Goal: Entertainment & Leisure: Consume media (video, audio)

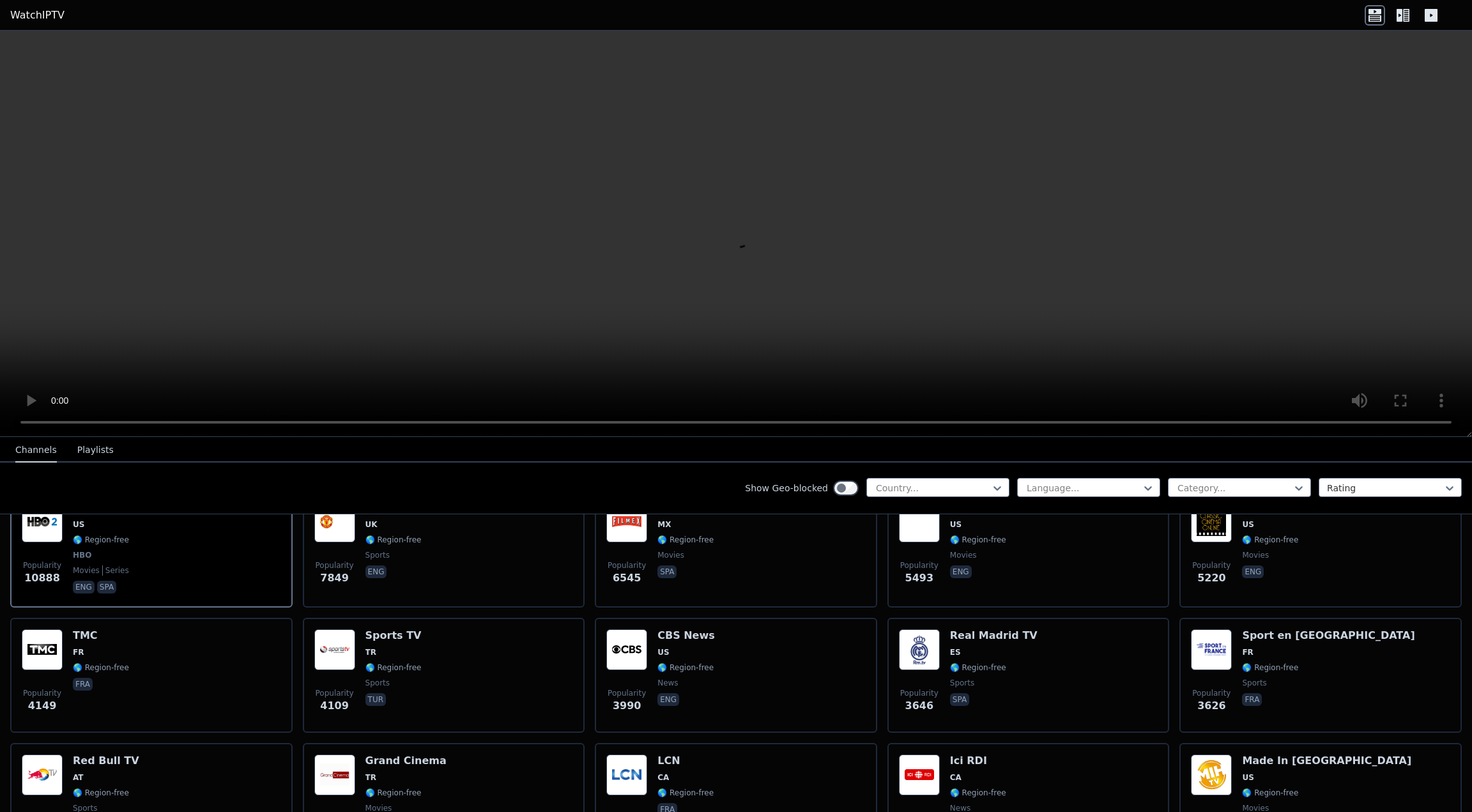
scroll to position [255, 0]
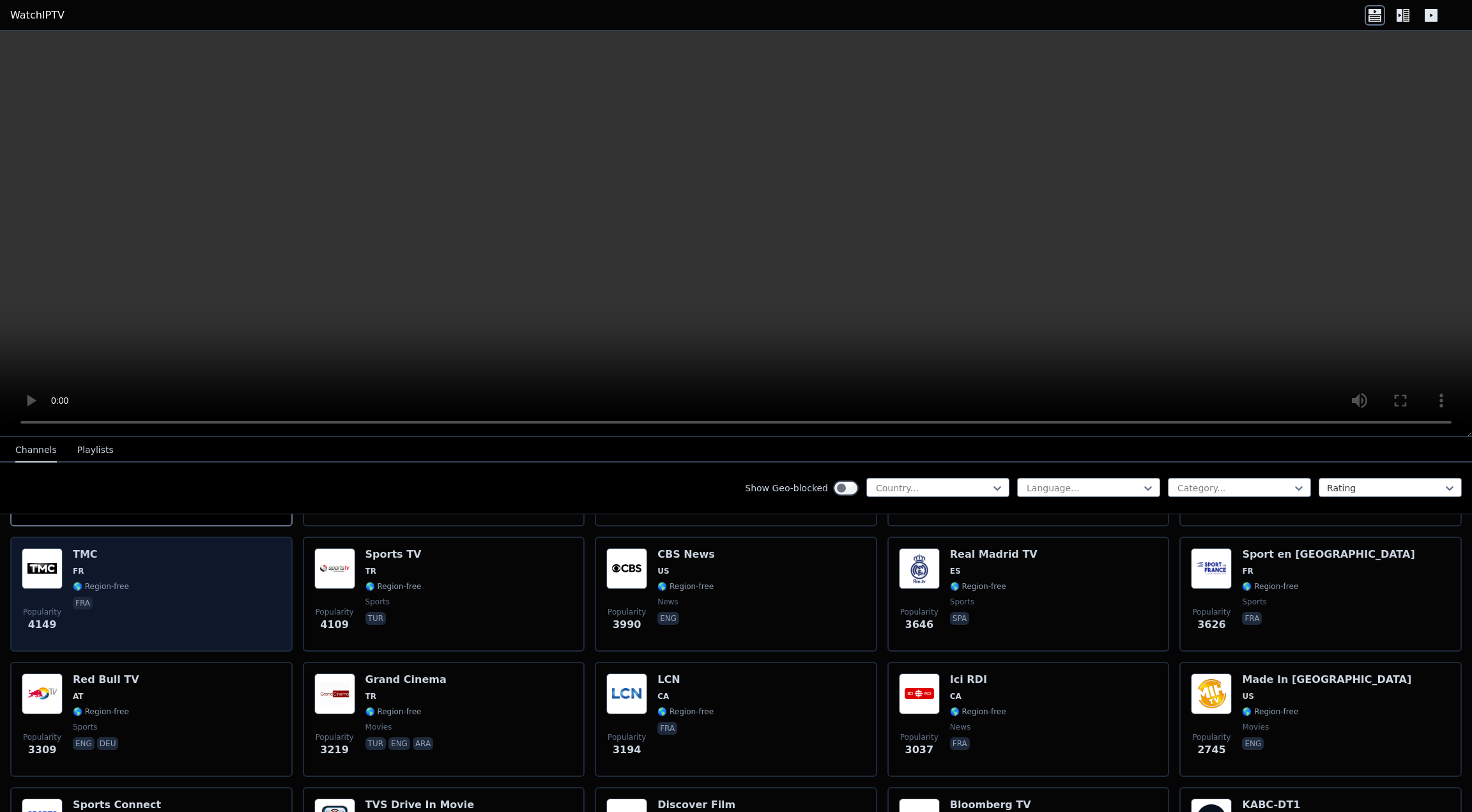
click at [223, 598] on div "Popularity 4149 TMC FR 🌎 Region-free fra" at bounding box center [151, 593] width 259 height 92
click at [226, 570] on div "Popularity 4149 TMC FR 🌎 Region-free fra" at bounding box center [151, 593] width 259 height 92
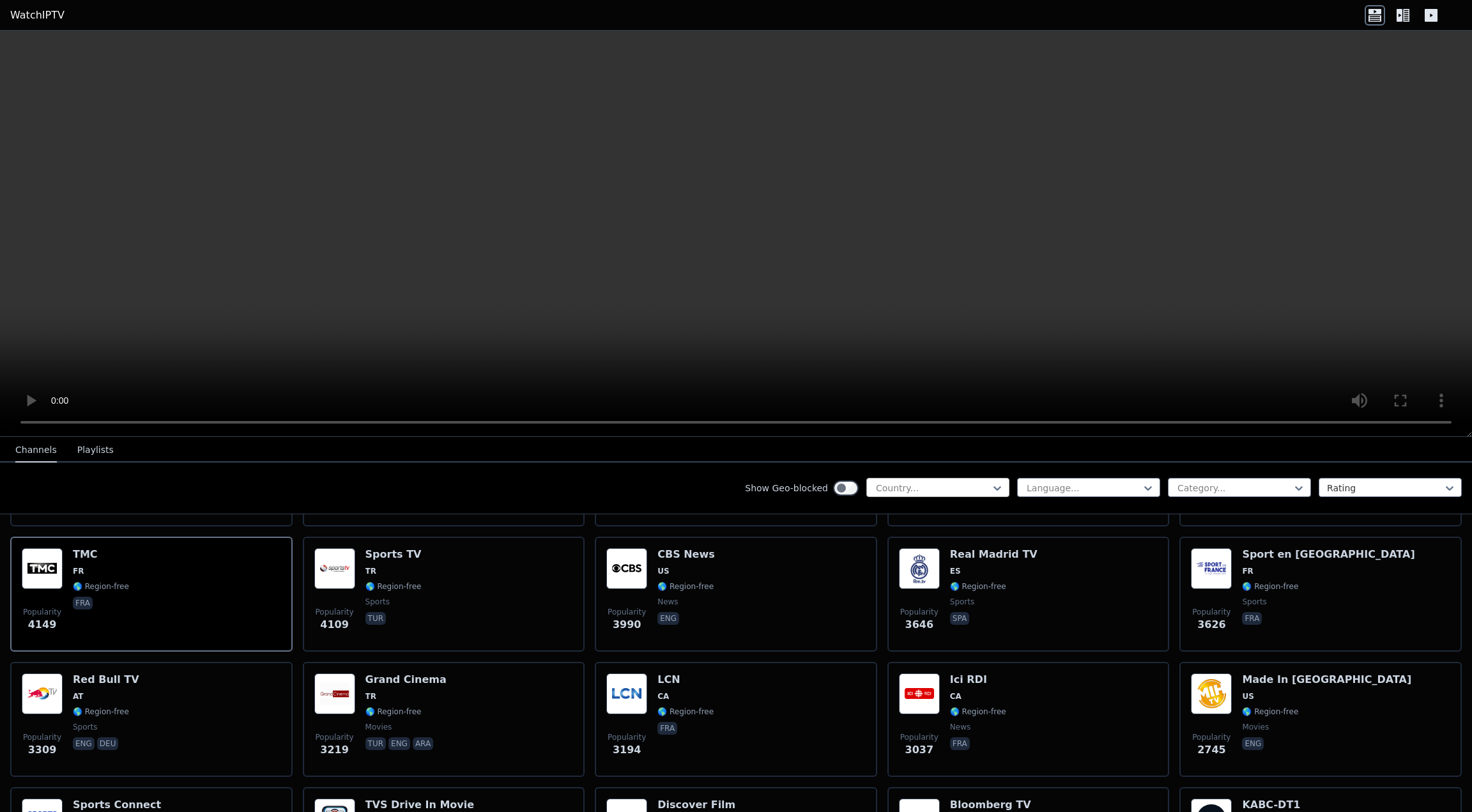
click at [916, 488] on div at bounding box center [932, 489] width 117 height 13
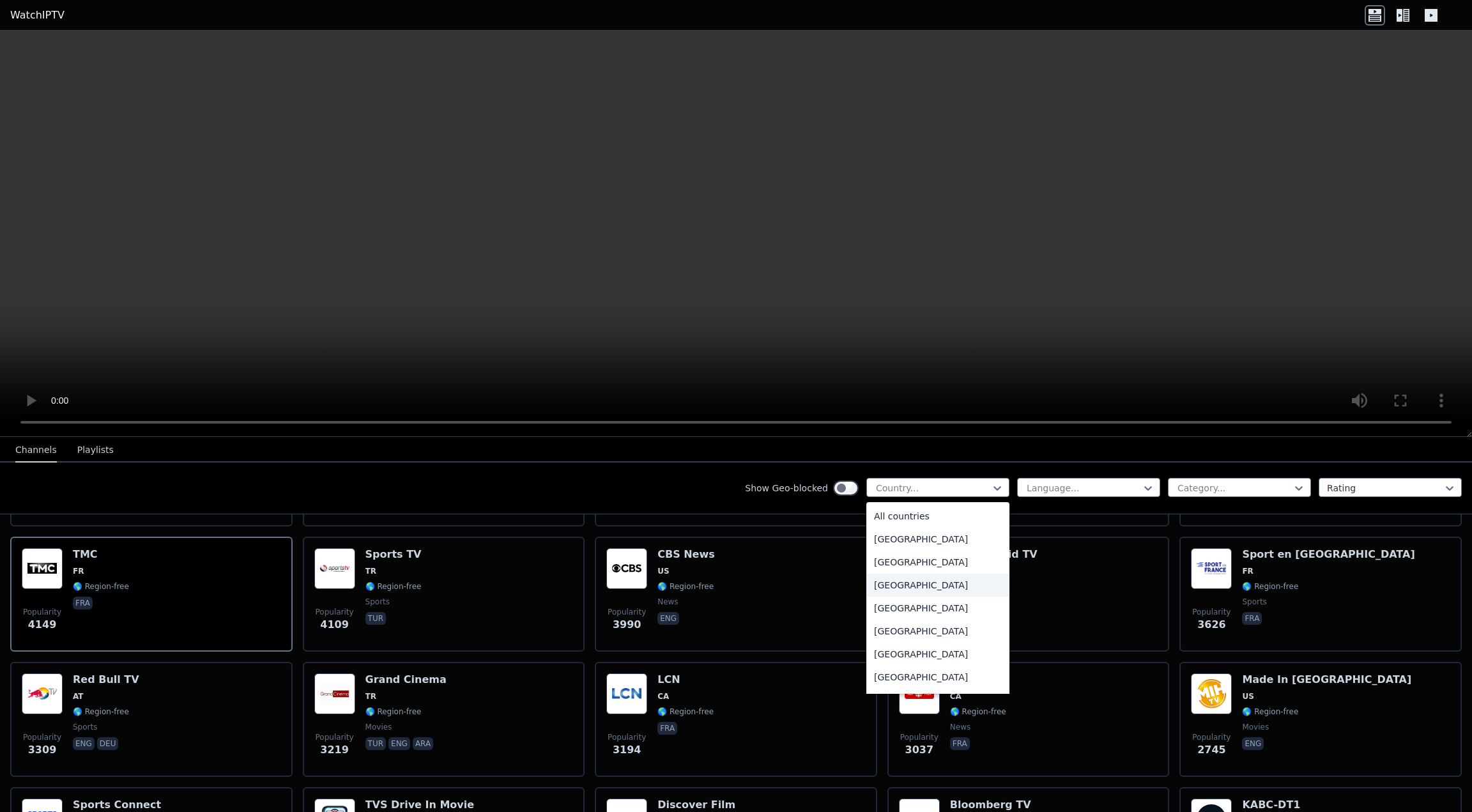
click at [889, 586] on div "[GEOGRAPHIC_DATA]" at bounding box center [938, 585] width 143 height 23
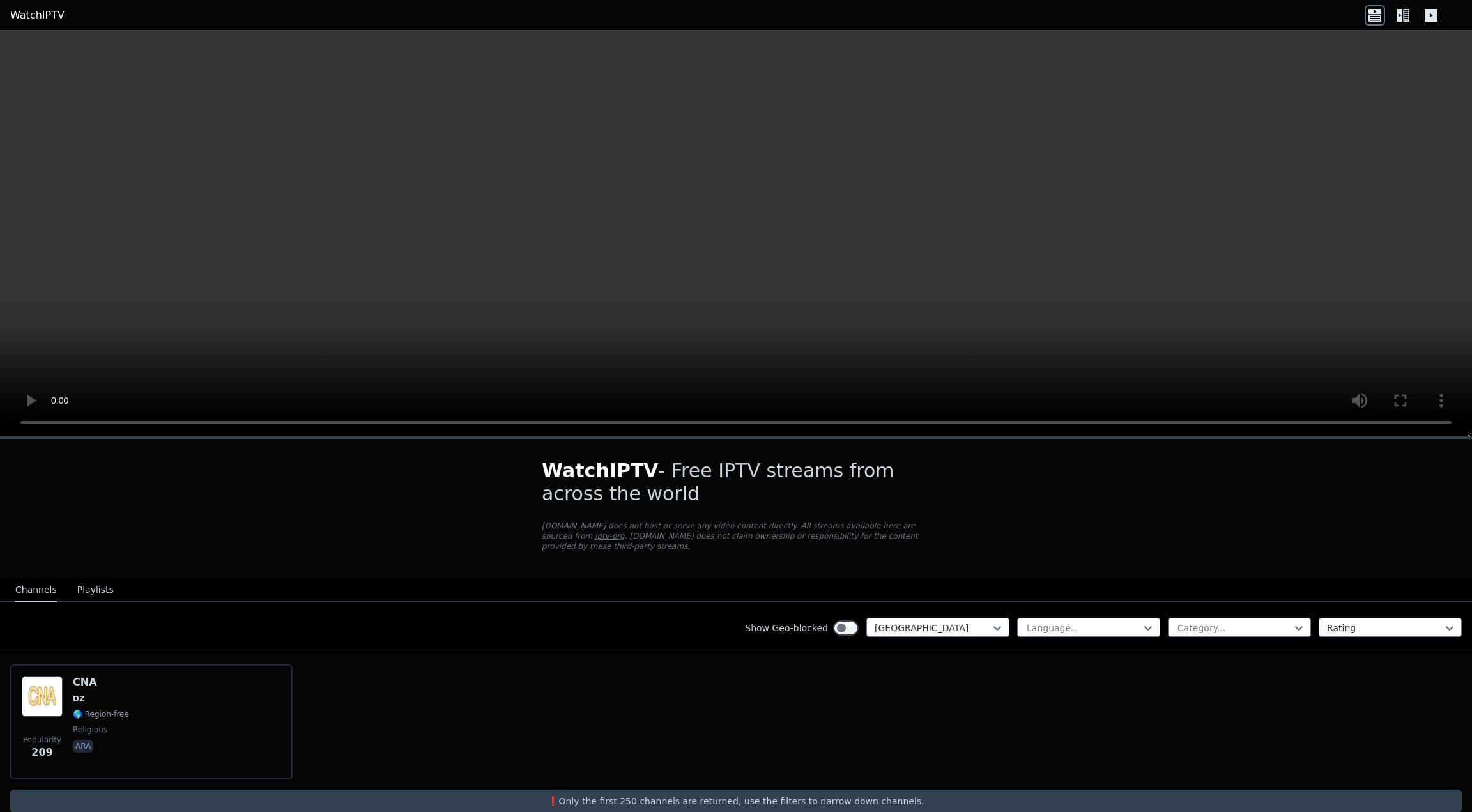
scroll to position [10, 0]
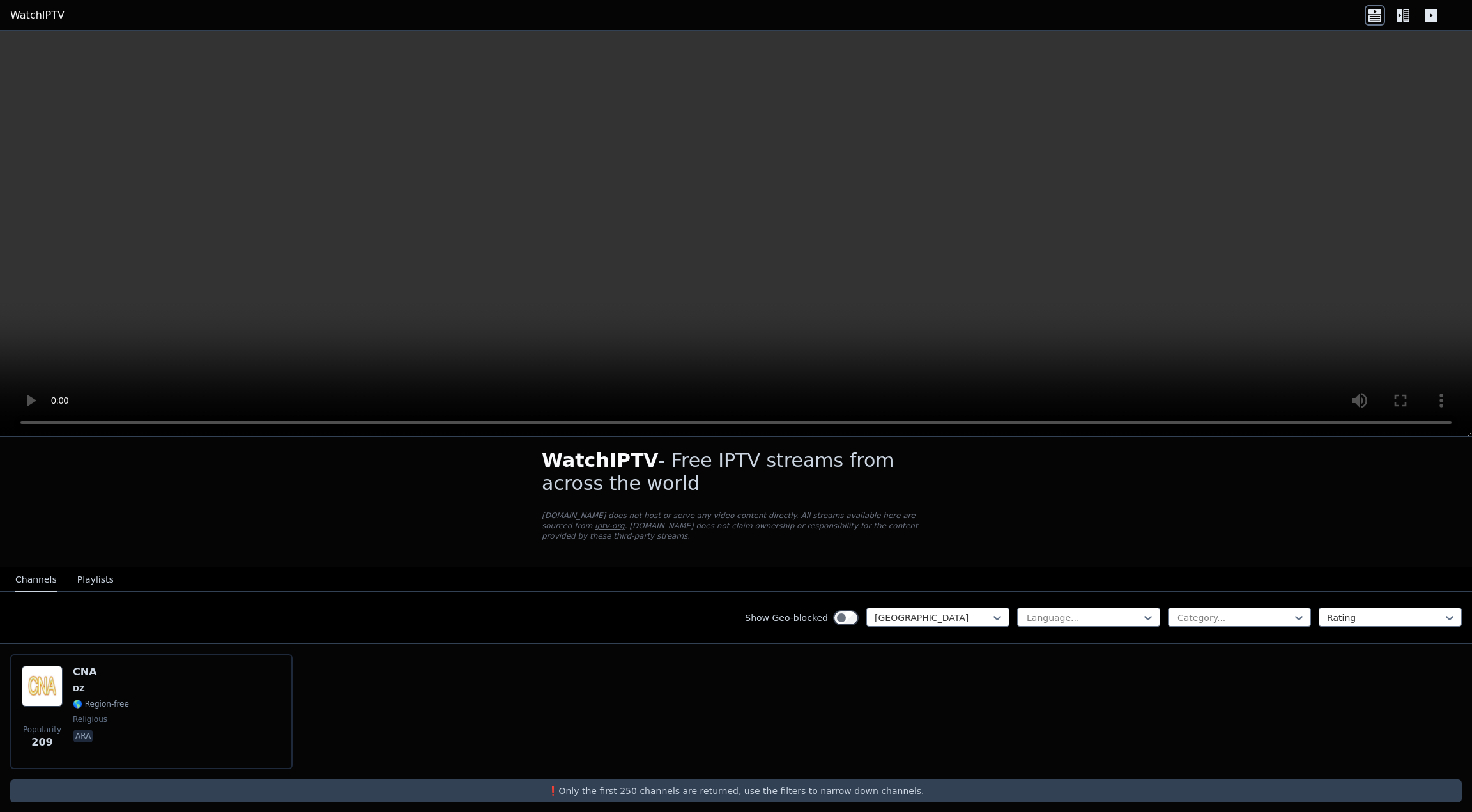
click at [653, 665] on div "Popularity 209 CNA DZ 🌎 Region-free religious ara" at bounding box center [736, 711] width 1472 height 135
click at [935, 612] on div at bounding box center [932, 618] width 117 height 13
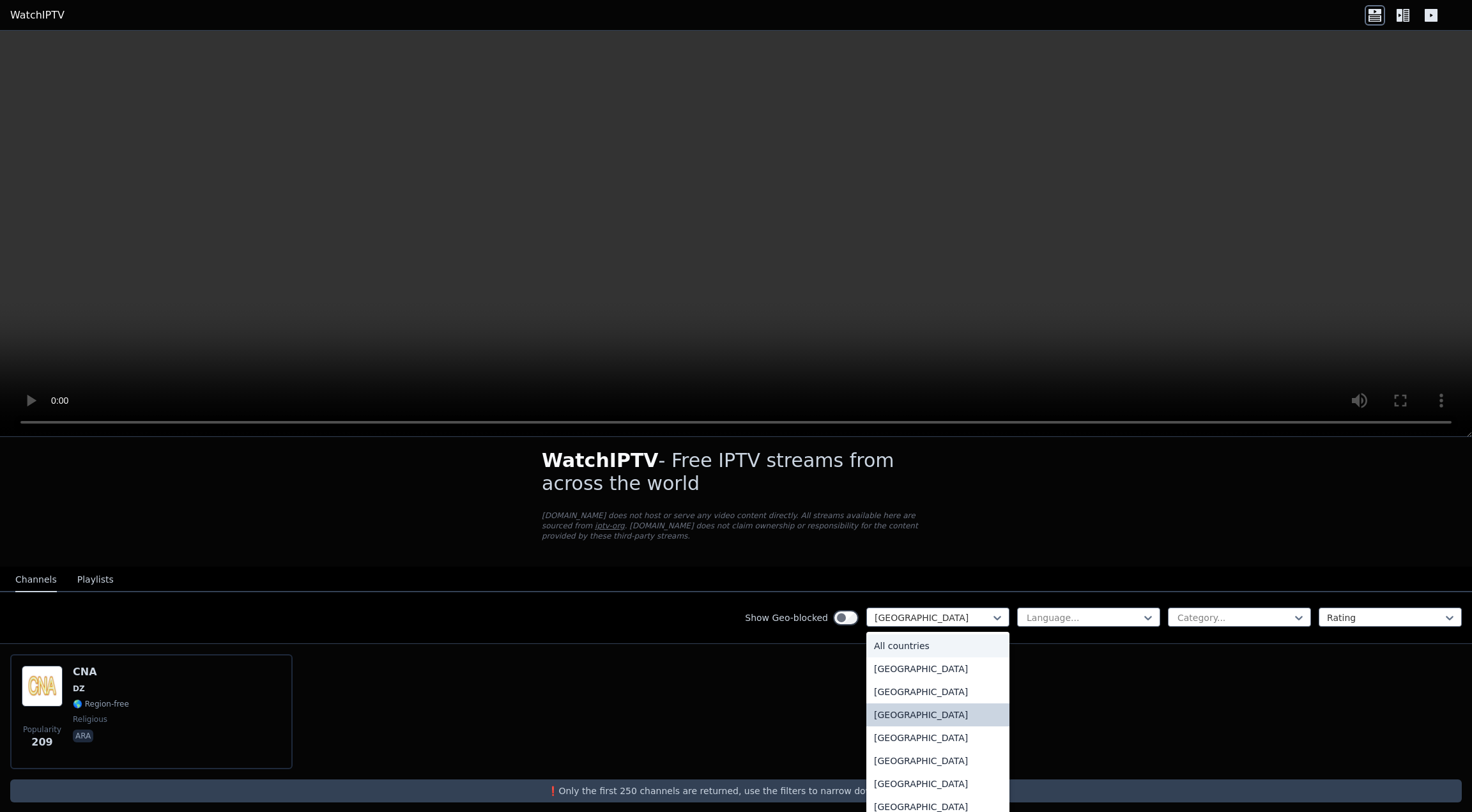
click at [917, 635] on div "All countries" at bounding box center [938, 646] width 143 height 23
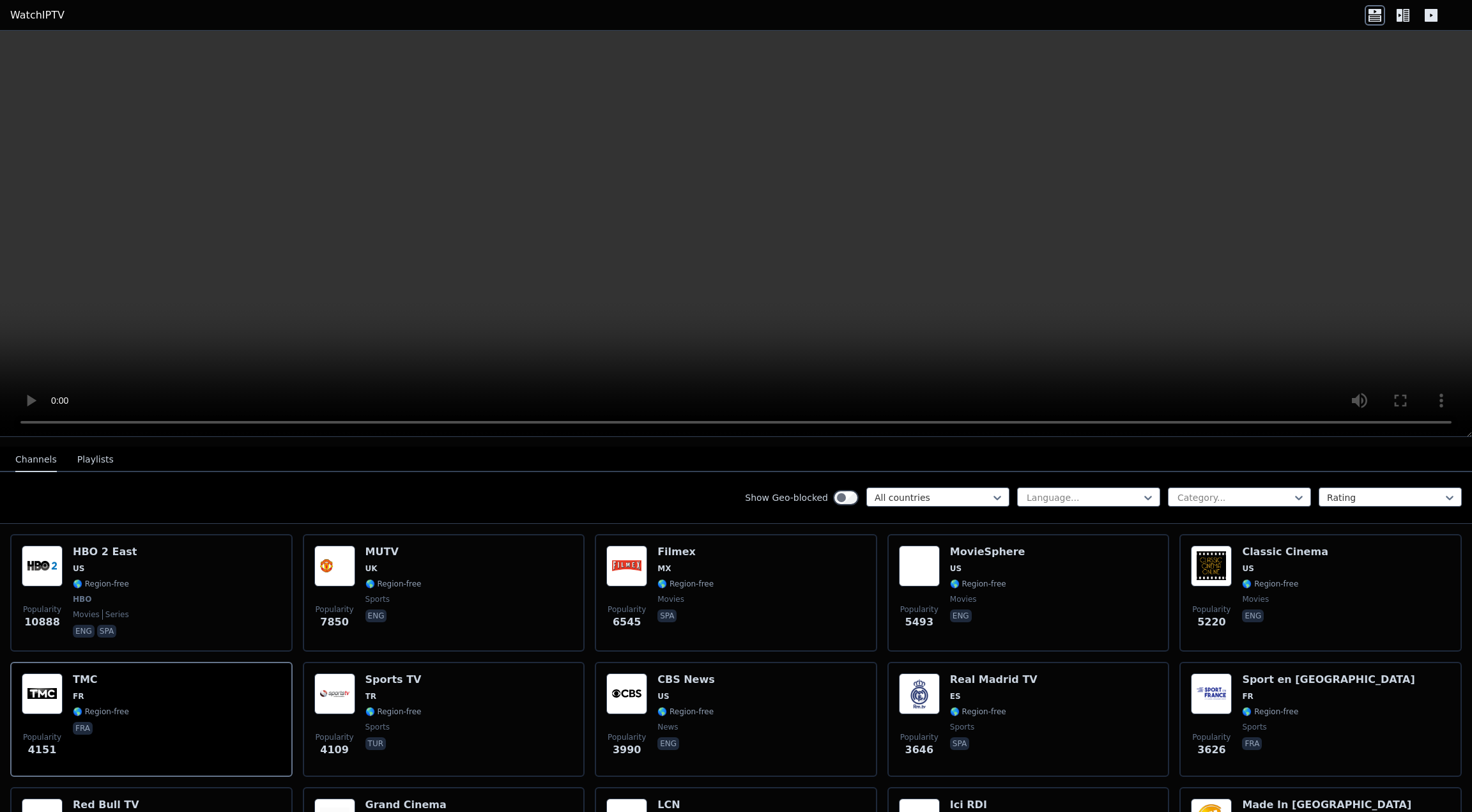
scroll to position [138, 0]
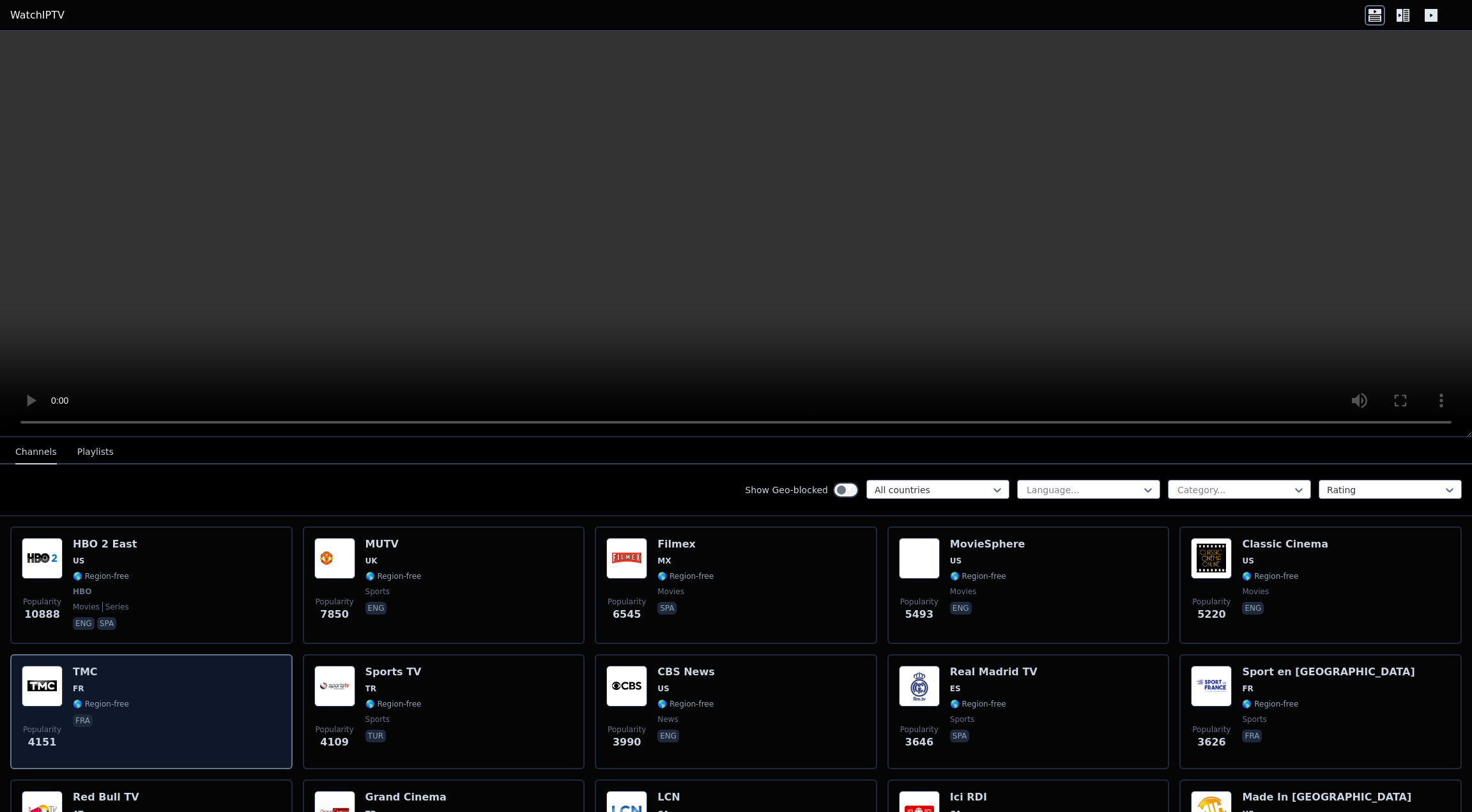
click at [209, 680] on div "Popularity 4151 TMC FR 🌎 Region-free fra" at bounding box center [151, 711] width 259 height 92
click at [210, 678] on div "Popularity 4151 TMC FR 🌎 Region-free fra" at bounding box center [151, 711] width 259 height 92
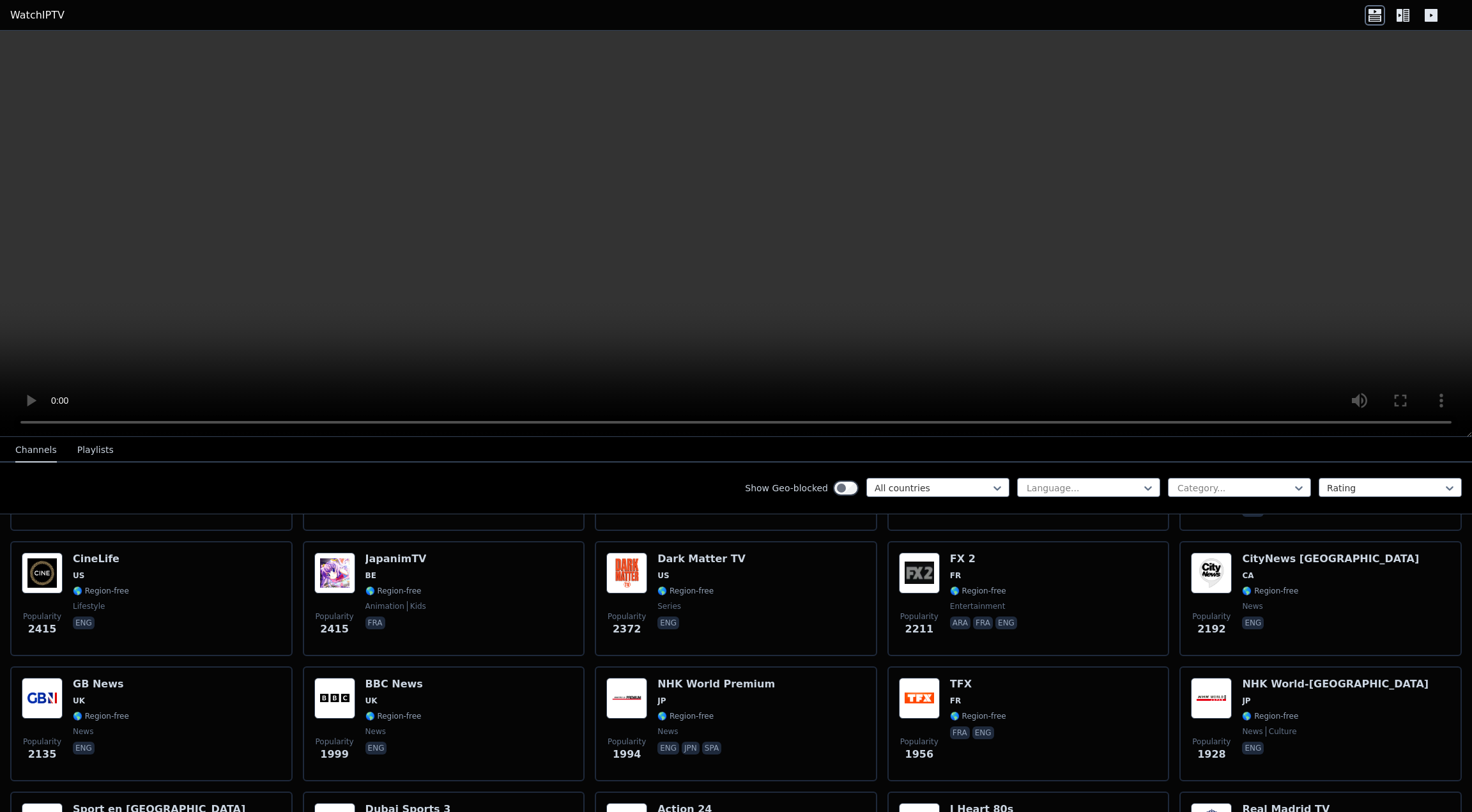
scroll to position [329, 0]
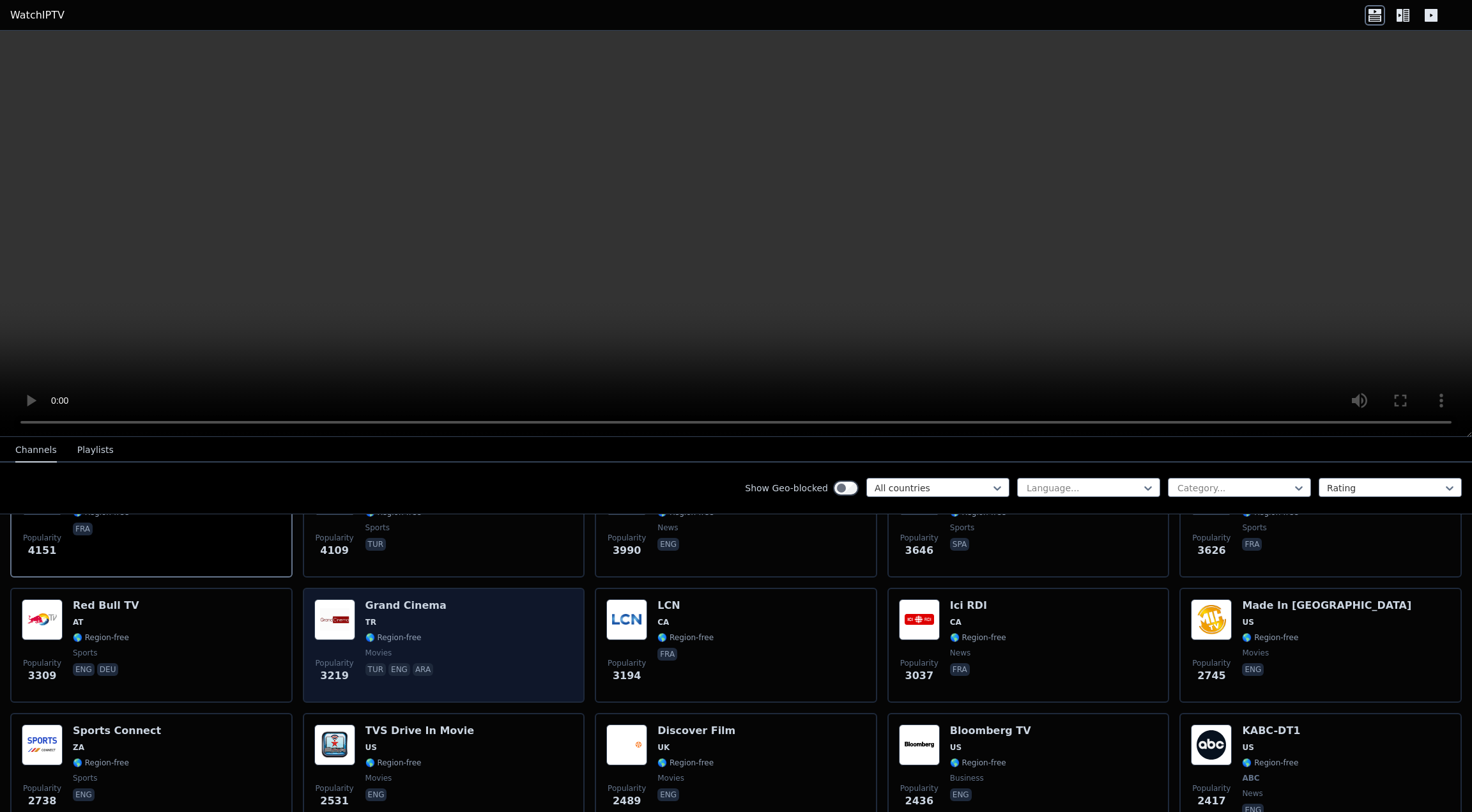
drag, startPoint x: 487, startPoint y: 631, endPoint x: 481, endPoint y: 626, distance: 7.8
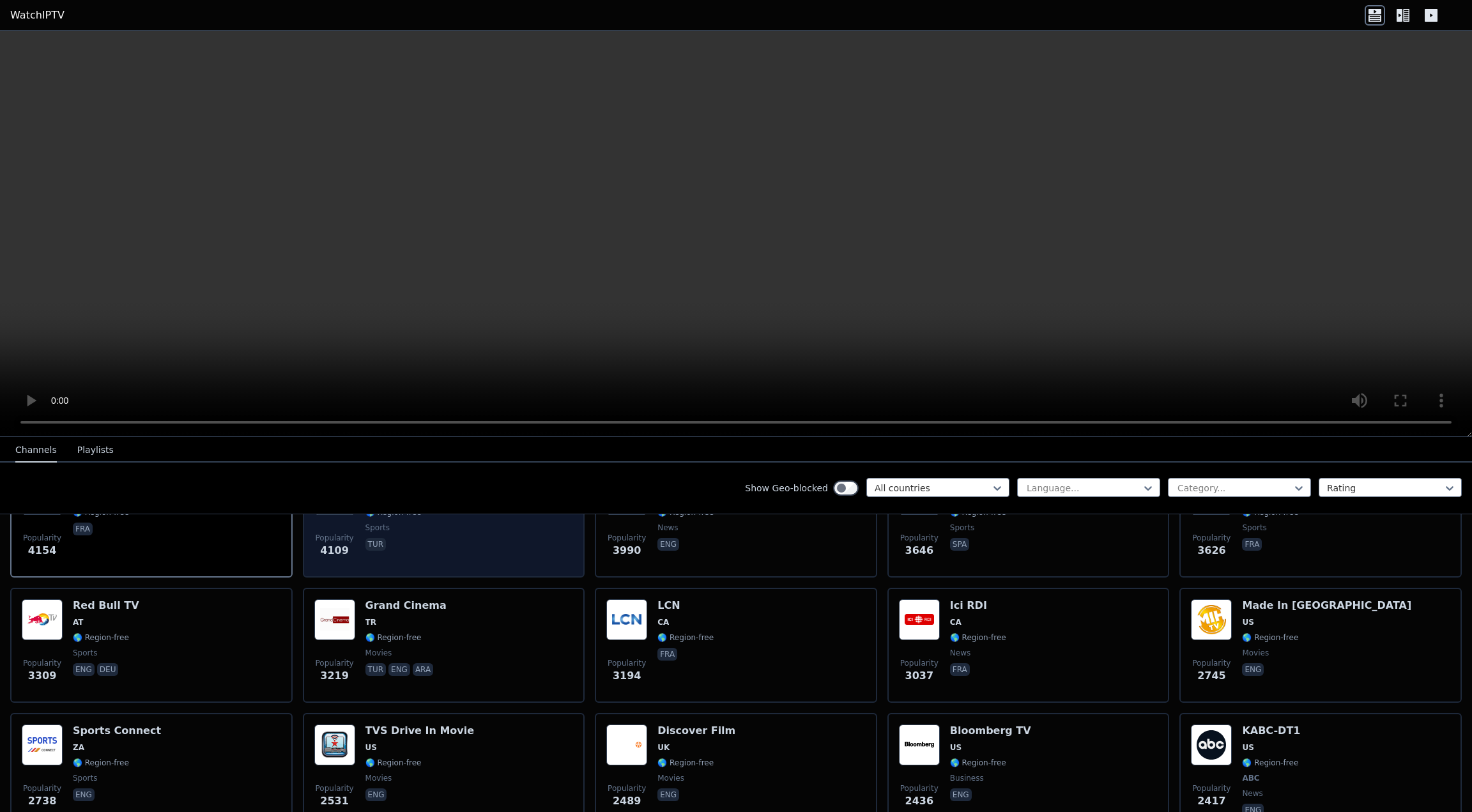
drag, startPoint x: 405, startPoint y: 570, endPoint x: 403, endPoint y: 554, distance: 16.1
